Goal: Use online tool/utility: Utilize a website feature to perform a specific function

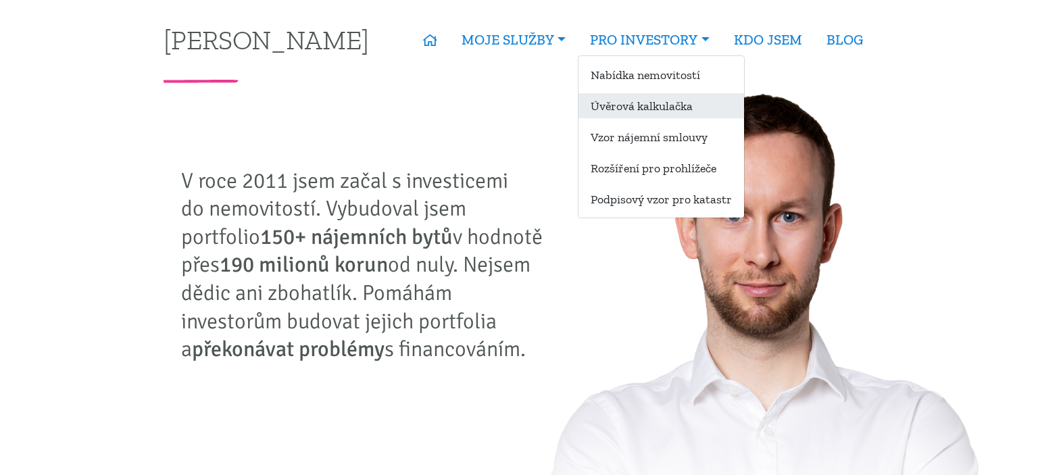
click at [637, 115] on link "Úvěrová kalkulačka" at bounding box center [662, 105] width 166 height 25
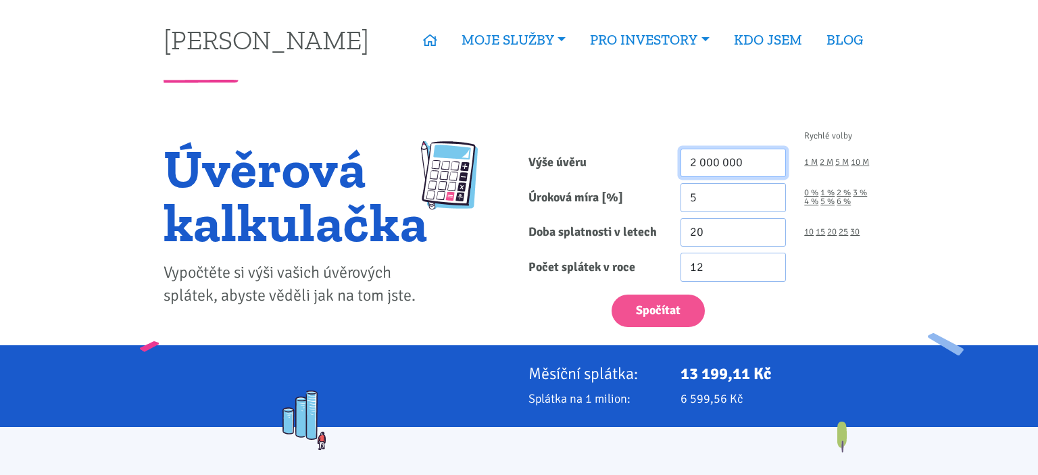
click at [737, 153] on input "2 000 000" at bounding box center [734, 163] width 106 height 29
type input "7 000 000"
click at [807, 204] on link "4 %" at bounding box center [811, 201] width 14 height 9
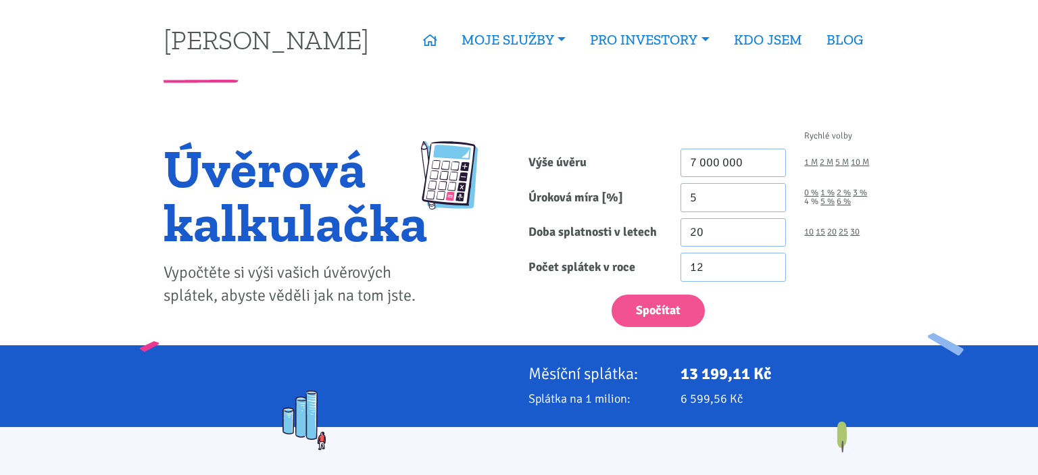
type input "4"
click at [860, 228] on div "10 15 20 25 30" at bounding box center [840, 232] width 89 height 29
click at [856, 233] on link "30" at bounding box center [854, 232] width 9 height 9
type input "30"
click at [672, 307] on button "Spočítat" at bounding box center [658, 311] width 93 height 33
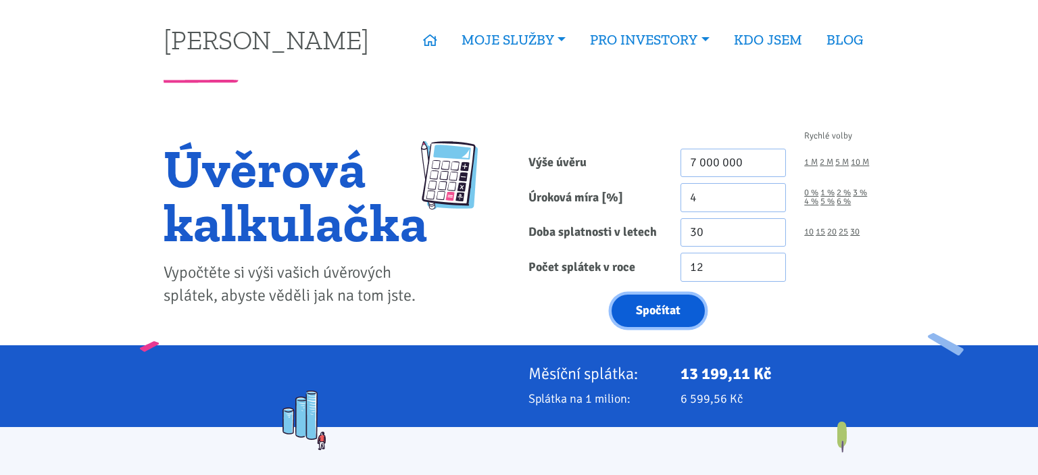
type input "7000000"
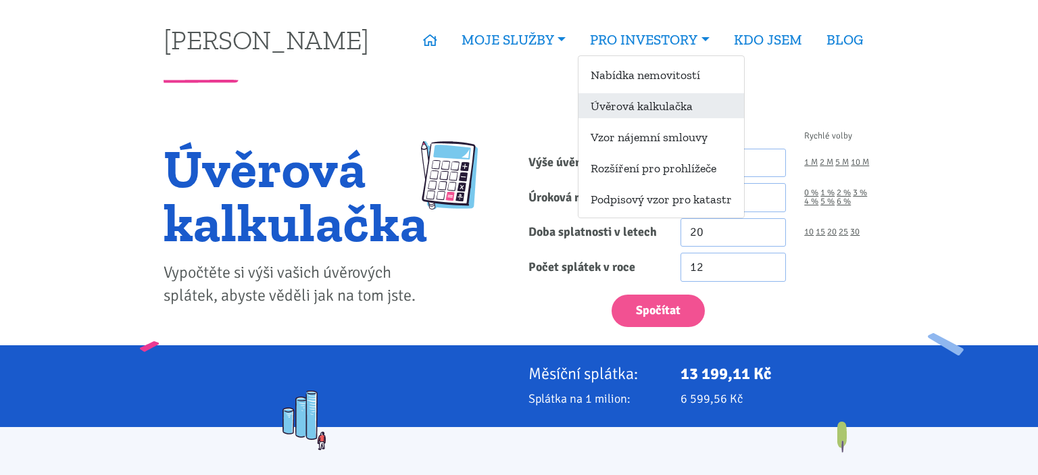
click at [634, 101] on link "Úvěrová kalkulačka" at bounding box center [662, 105] width 166 height 25
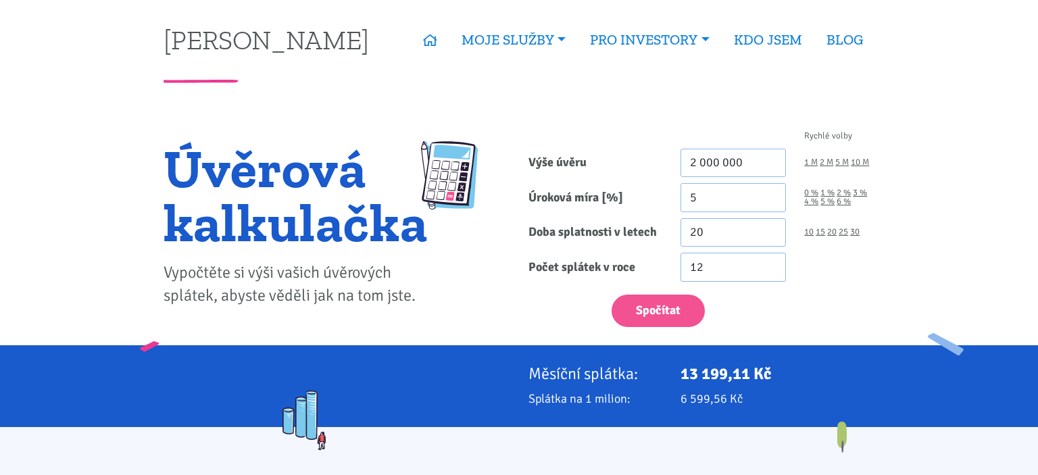
click at [719, 155] on input "2 000 000" at bounding box center [734, 163] width 106 height 29
type input "7 000 000"
click at [815, 203] on link "4 %" at bounding box center [811, 201] width 14 height 9
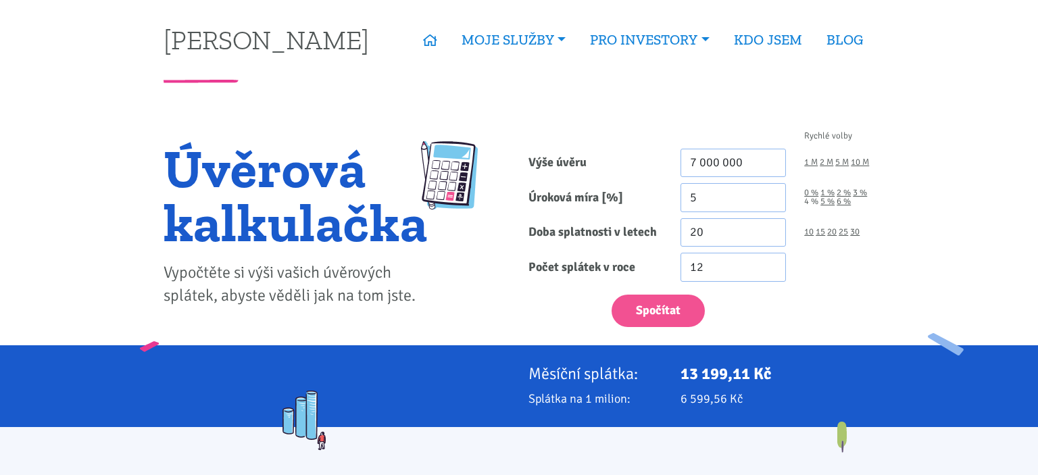
type input "4"
click at [856, 228] on link "30" at bounding box center [854, 232] width 9 height 9
type input "30"
click at [674, 308] on button "Spočítat" at bounding box center [658, 311] width 93 height 33
type input "7000000"
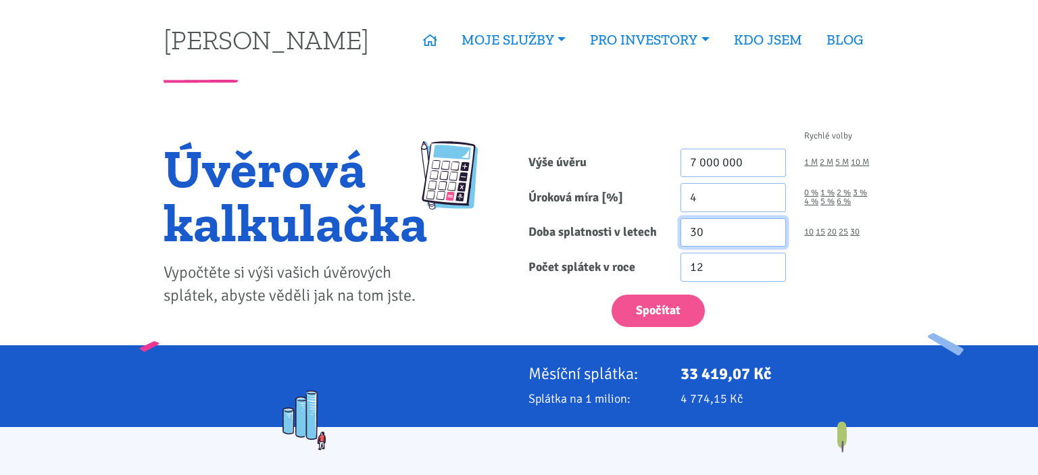
click at [726, 228] on input "30" at bounding box center [734, 232] width 106 height 29
type input "35"
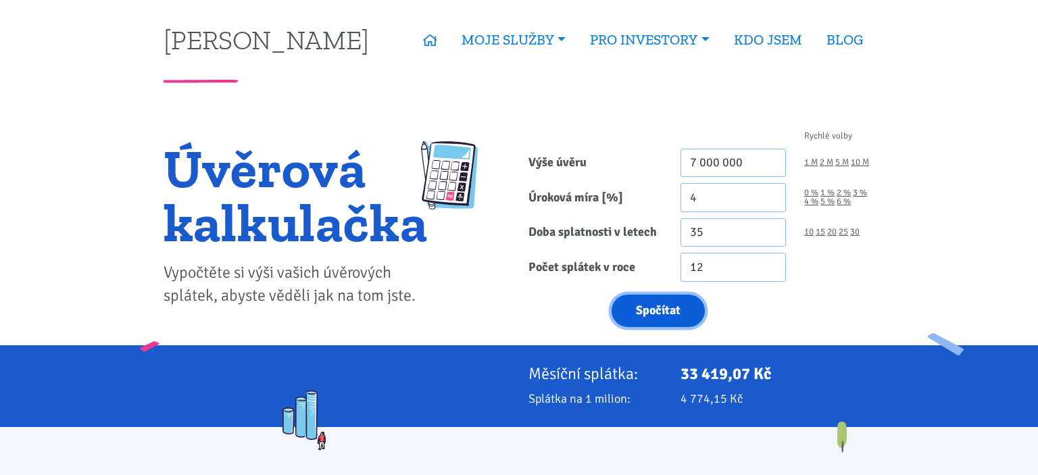
click at [683, 316] on button "Spočítat" at bounding box center [658, 311] width 93 height 33
type input "7000000"
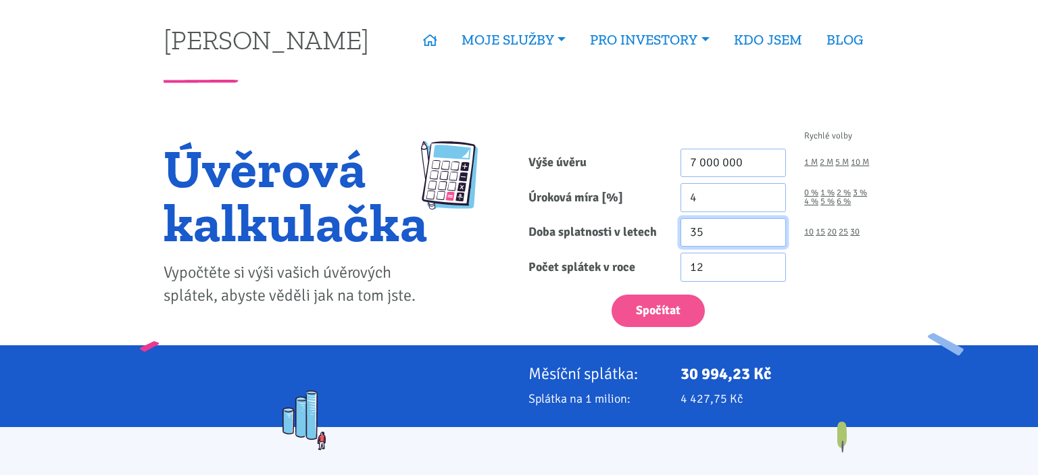
click at [712, 228] on input "35" at bounding box center [734, 232] width 106 height 29
type input "30"
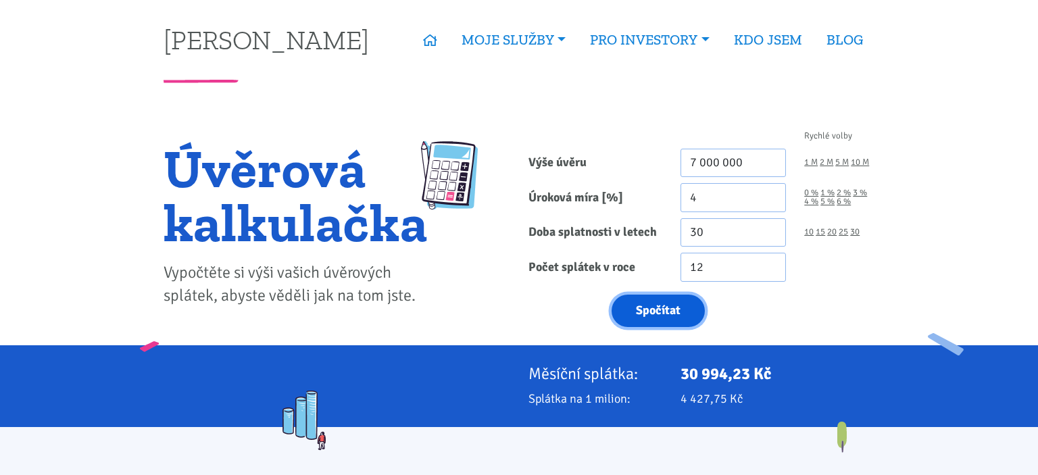
click at [669, 299] on button "Spočítat" at bounding box center [658, 311] width 93 height 33
type input "7000000"
